Goal: Information Seeking & Learning: Learn about a topic

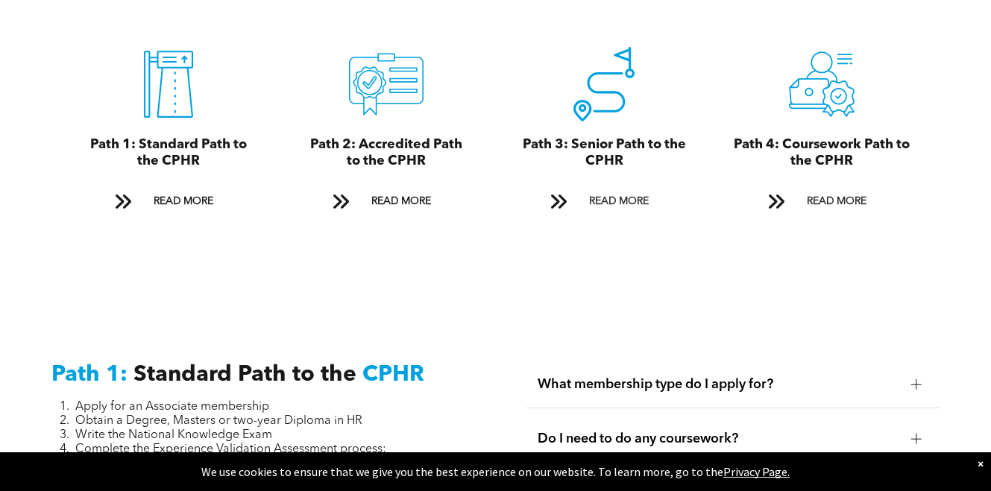
scroll to position [1715, 0]
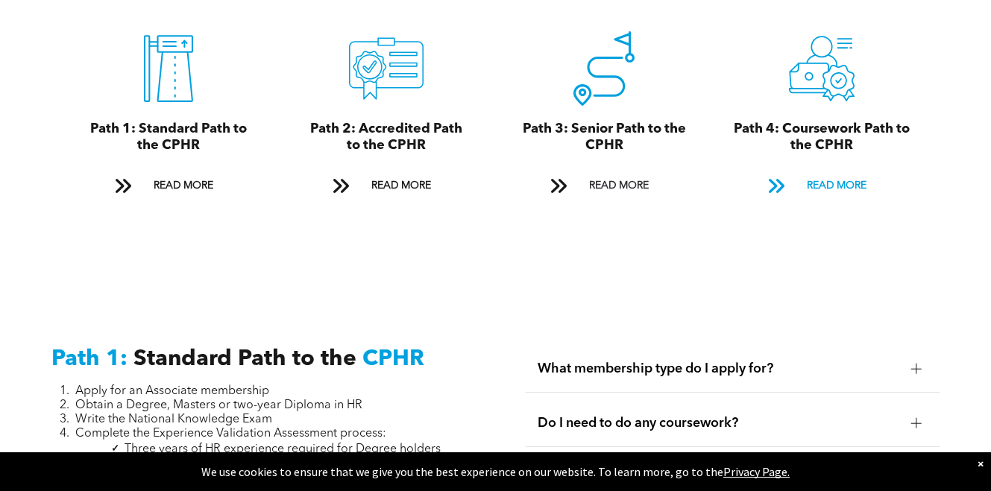
click at [811, 172] on span "READ MORE" at bounding box center [836, 186] width 70 height 28
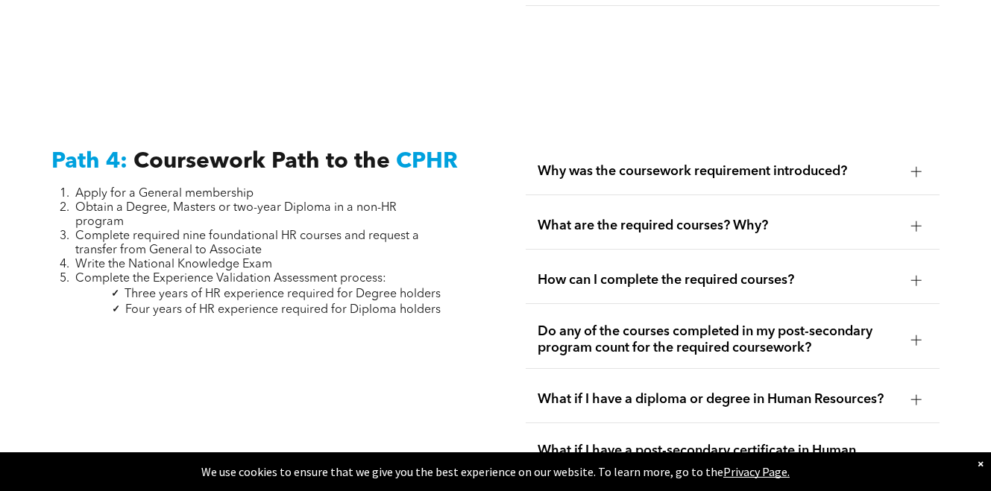
scroll to position [4454, 0]
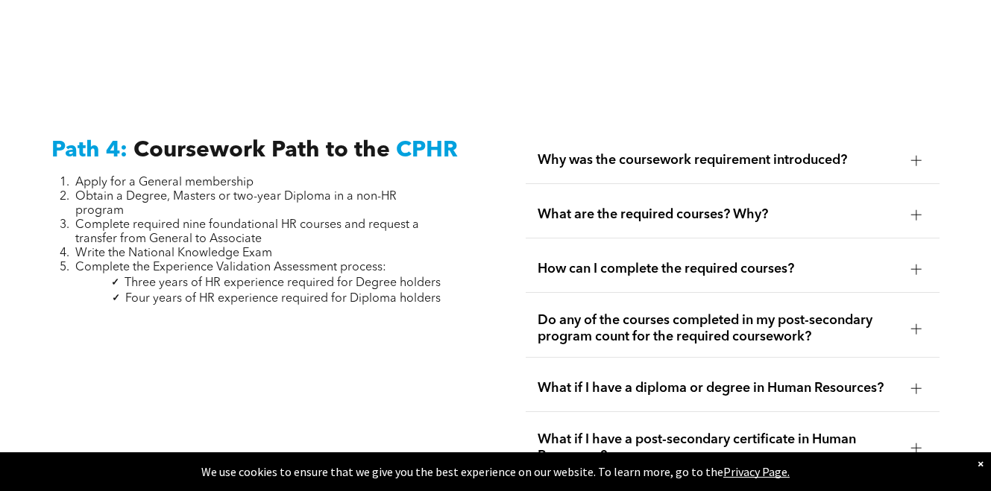
click at [920, 264] on div at bounding box center [916, 269] width 10 height 10
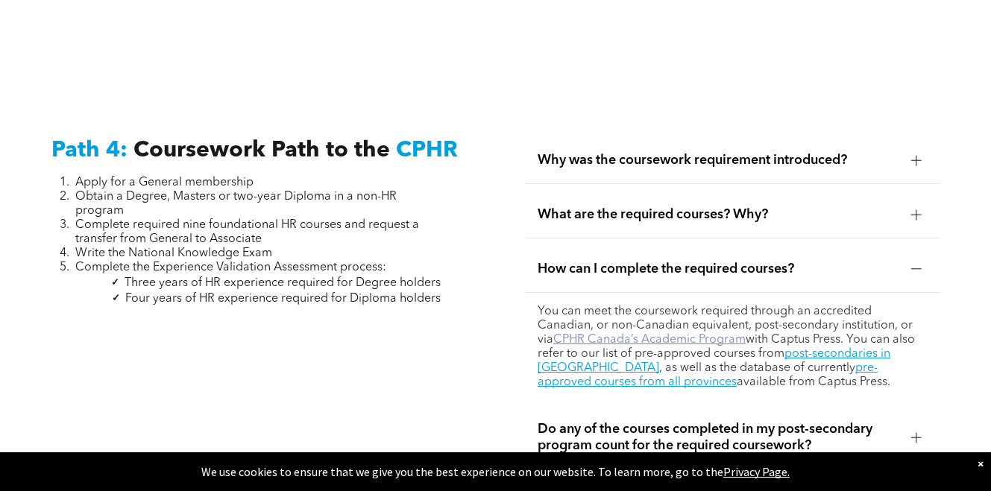
click at [616, 334] on link "CPHR Canada’s Academic Program" at bounding box center [649, 340] width 192 height 12
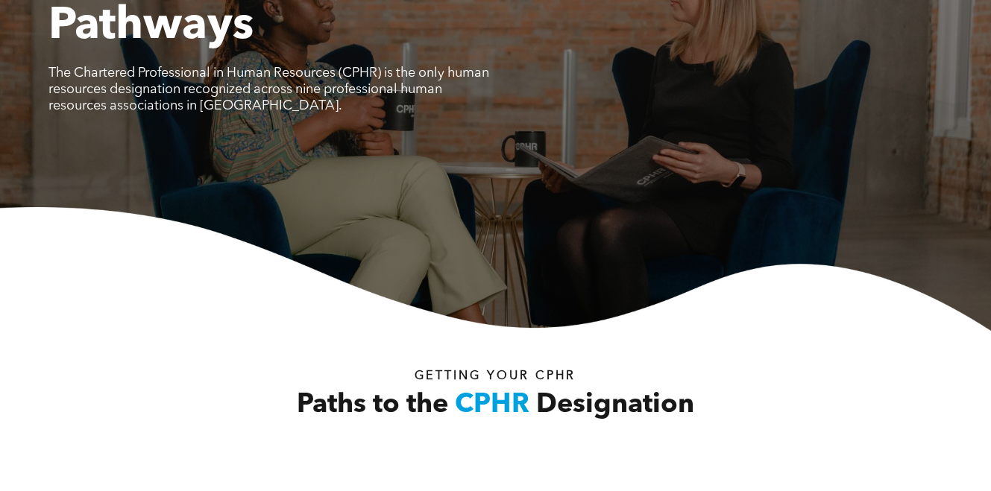
scroll to position [224, 0]
